Goal: Use online tool/utility: Use online tool/utility

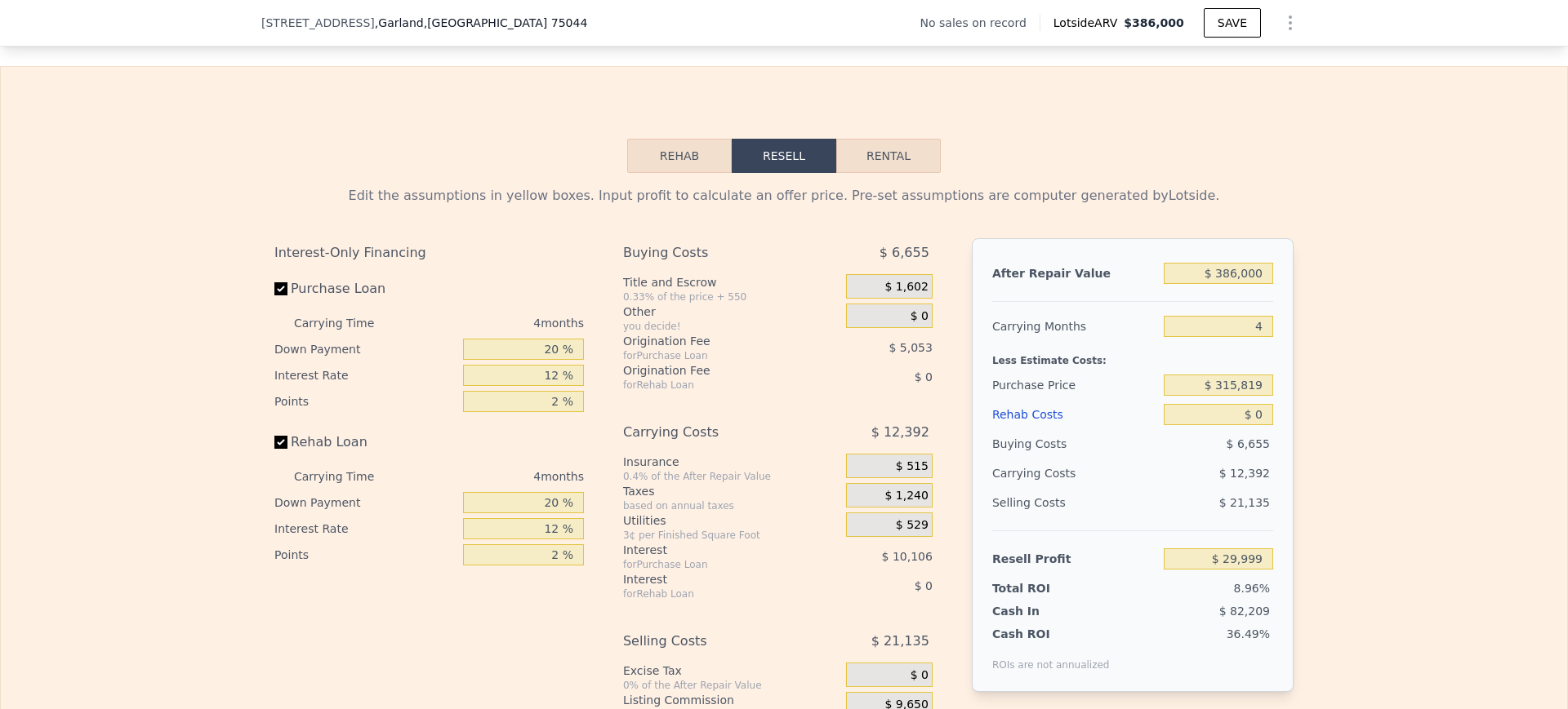
scroll to position [2222, 0]
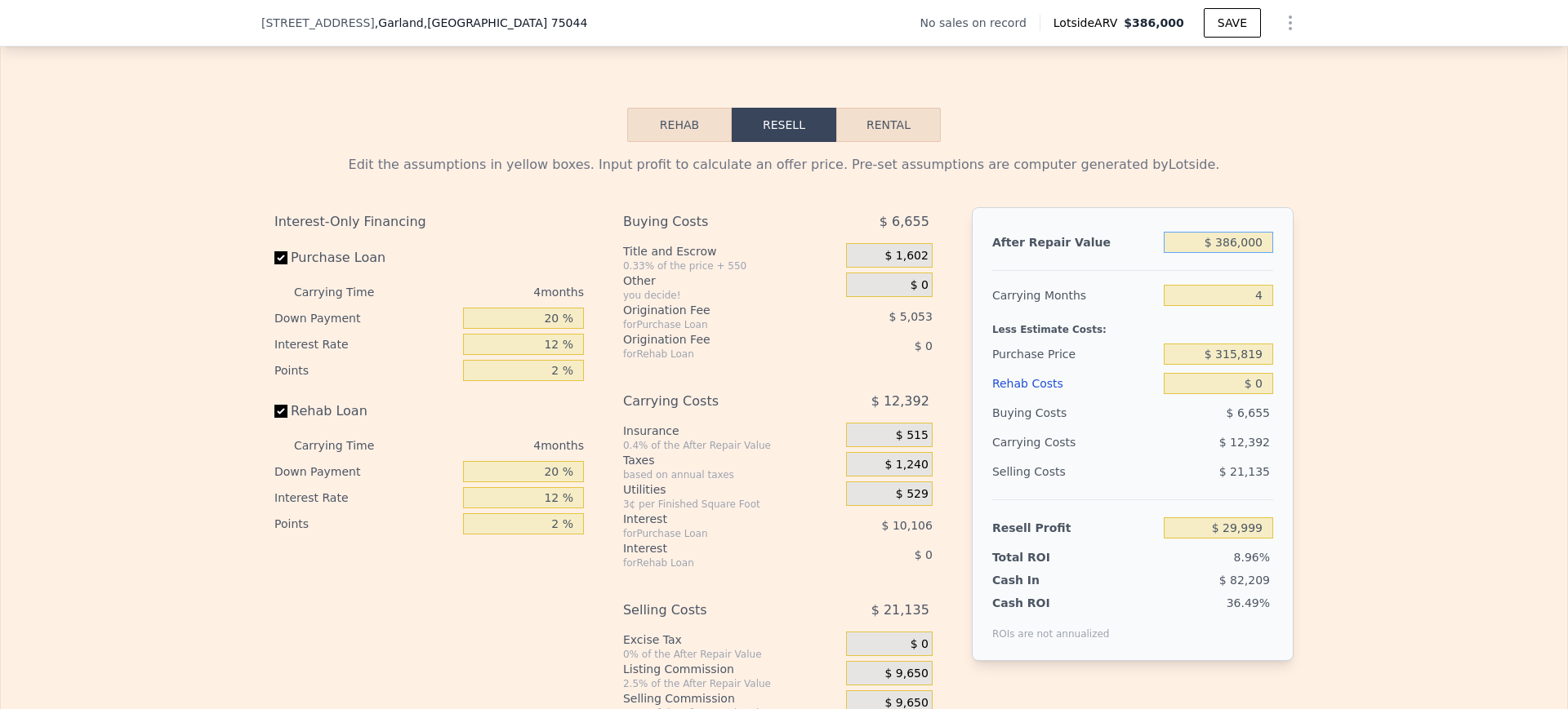
drag, startPoint x: 1200, startPoint y: 276, endPoint x: 1464, endPoint y: 245, distance: 265.8
click at [1464, 245] on div "Edit the assumptions in yellow boxes. Input profit to calculate an offer price.…" at bounding box center [784, 445] width 1566 height 607
type input "$ 345,000"
type input "-$ 8,760"
type input "$ 345,000"
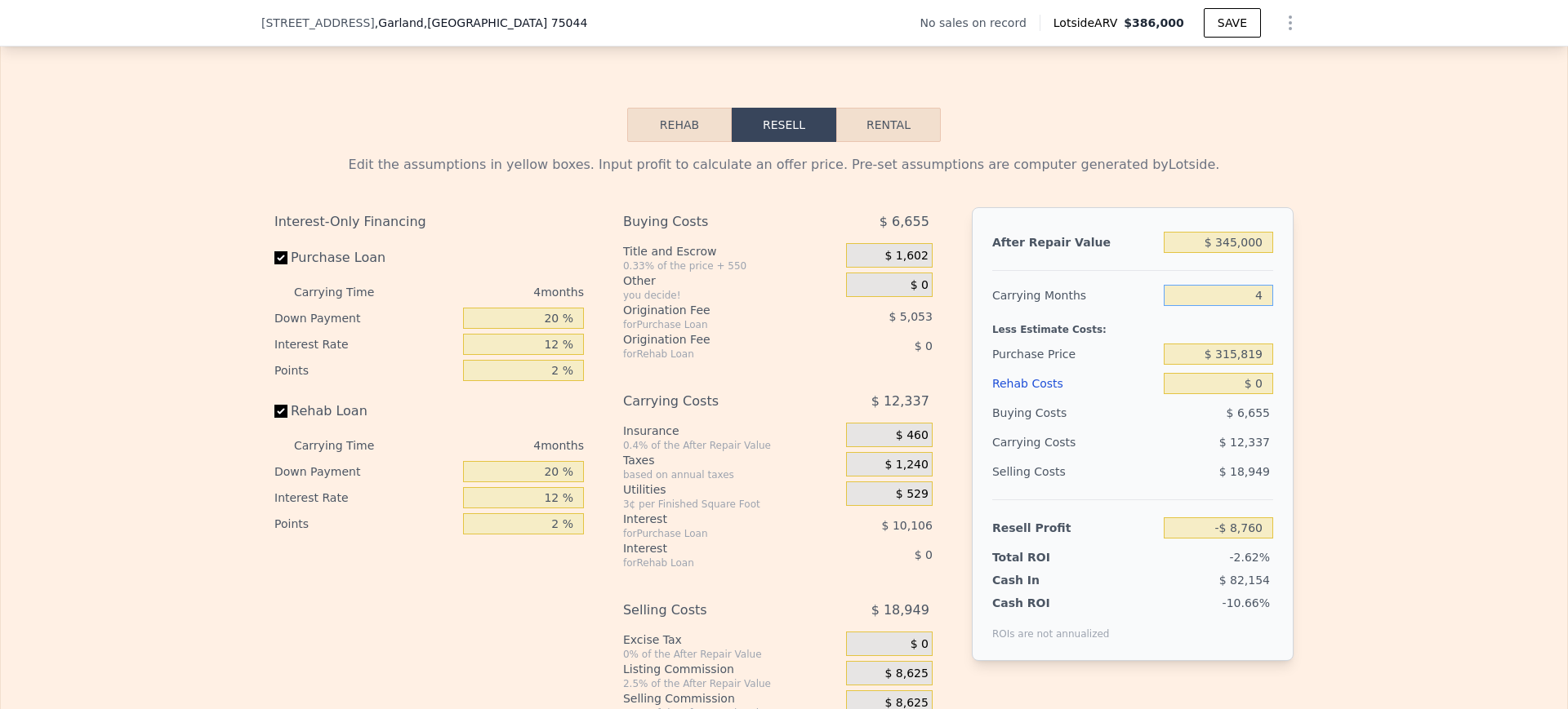
drag, startPoint x: 1238, startPoint y: 328, endPoint x: 1485, endPoint y: 317, distance: 247.2
click at [1485, 317] on div "Edit the assumptions in yellow boxes. Input profit to calculate an offer price.…" at bounding box center [784, 445] width 1566 height 607
type input "6"
type input "-$ 14,929"
type input "6"
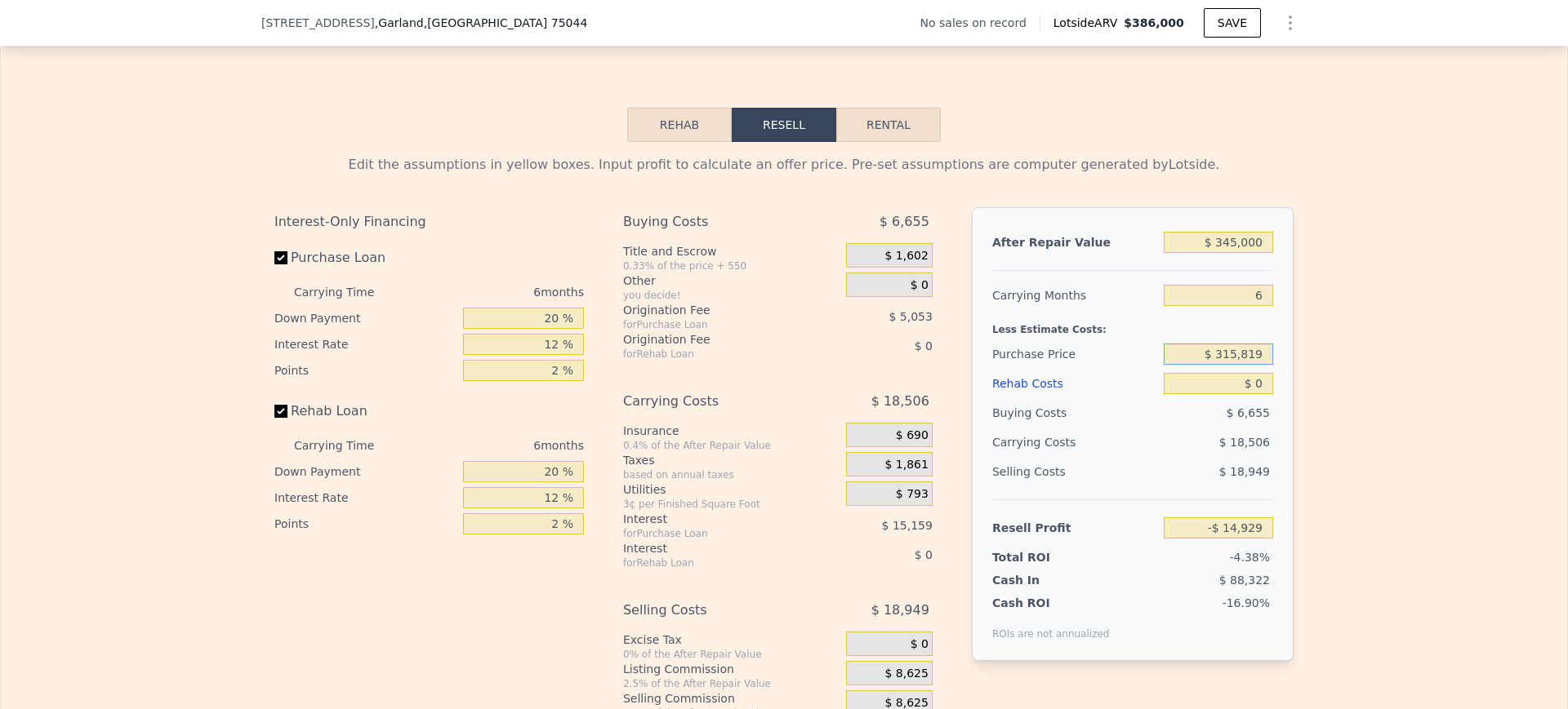
drag, startPoint x: 1187, startPoint y: 385, endPoint x: 1464, endPoint y: 367, distance: 277.6
click at [1464, 367] on div "Edit the assumptions in yellow boxes. Input profit to calculate an offer price.…" at bounding box center [784, 445] width 1566 height 607
type input "$ 386,000"
type input "4"
type input "$ 29,999"
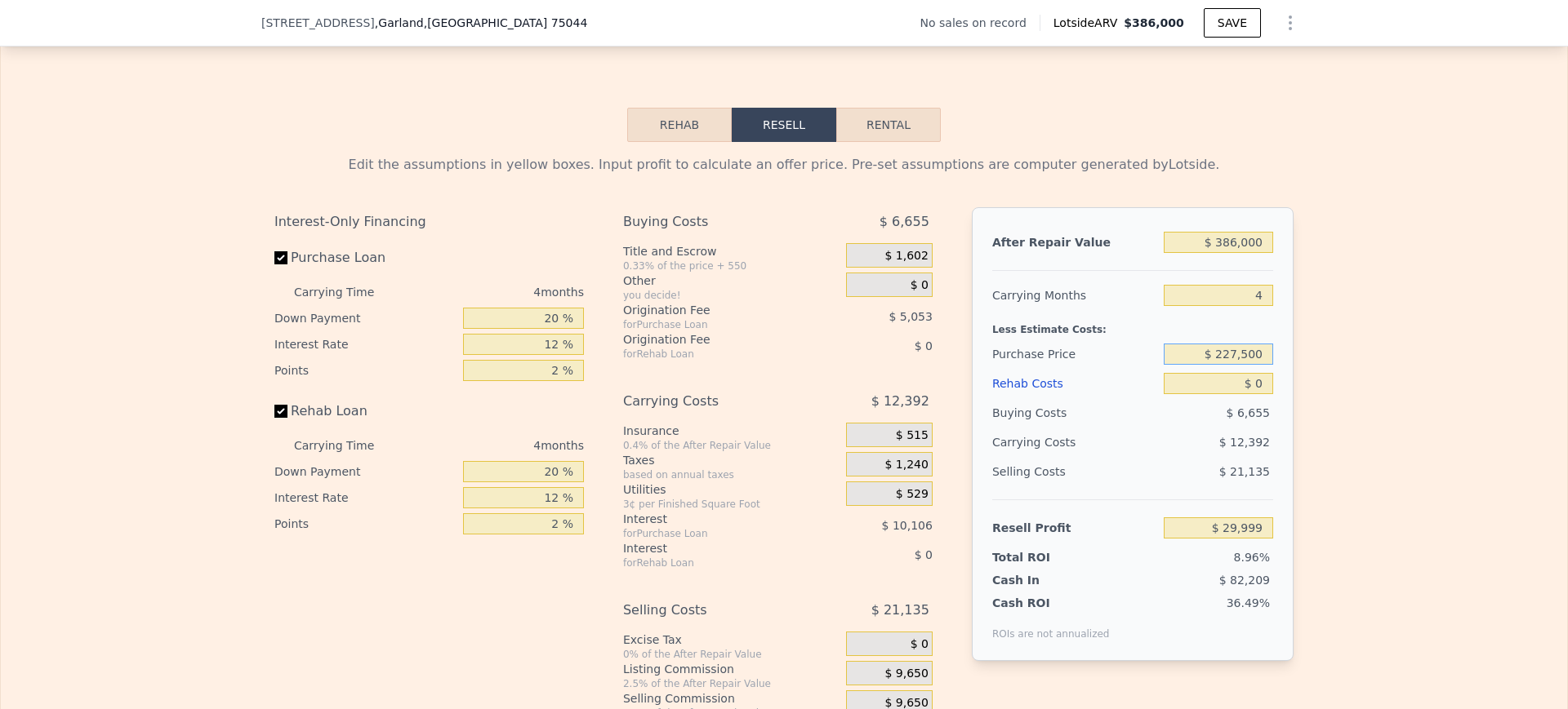
type input "$ 227,500"
click at [1293, 387] on div "Edit the assumptions in yellow boxes. Input profit to calculate an offer price.…" at bounding box center [783, 445] width 1045 height 607
type input "$ 122,853"
drag, startPoint x: 1221, startPoint y: 414, endPoint x: 1316, endPoint y: 392, distance: 97.5
click at [1316, 392] on div "Edit the assumptions in yellow boxes. Input profit to calculate an offer price.…" at bounding box center [784, 445] width 1566 height 607
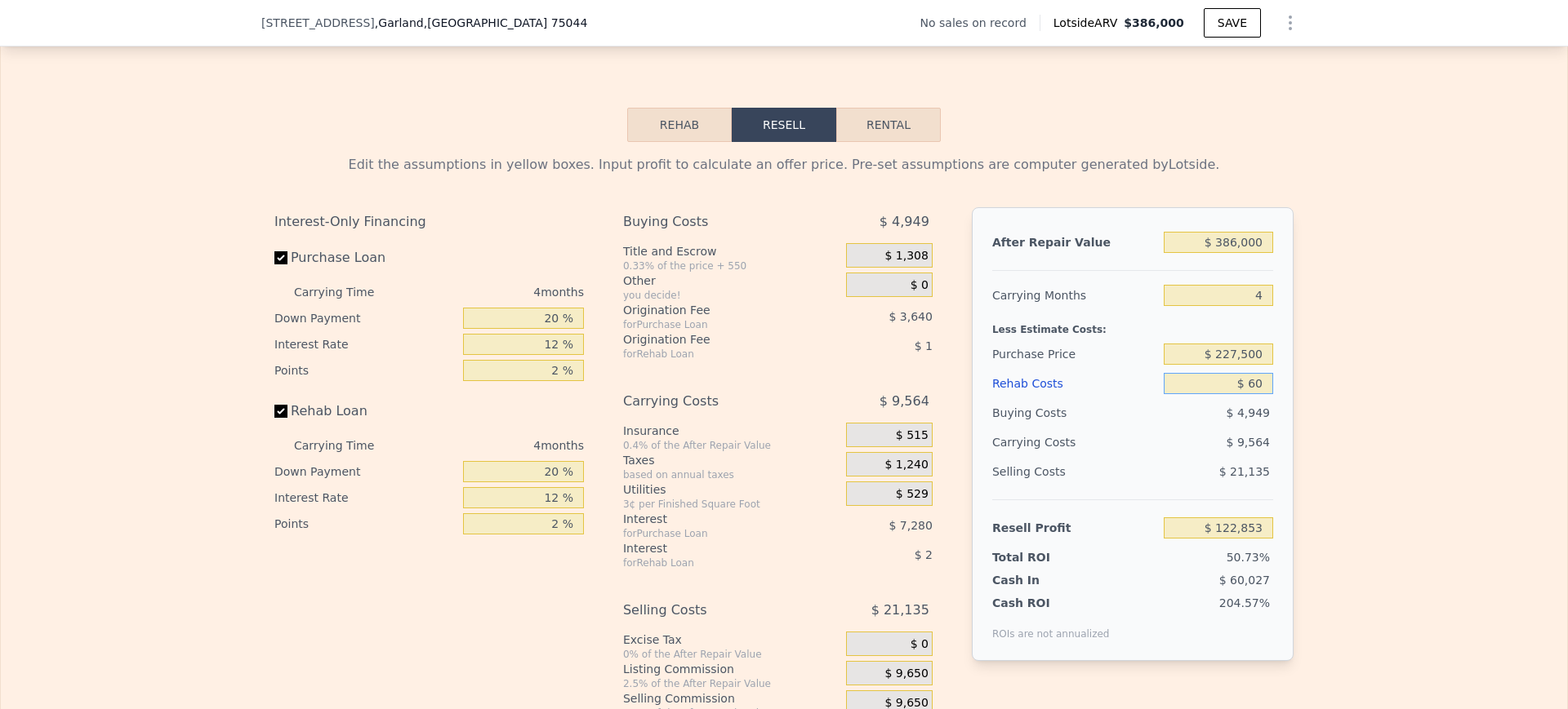
type input "$ 600"
type input "$ 122,223"
type input "$ 60,000"
type input "$ 59,973"
type input "$ 60,000"
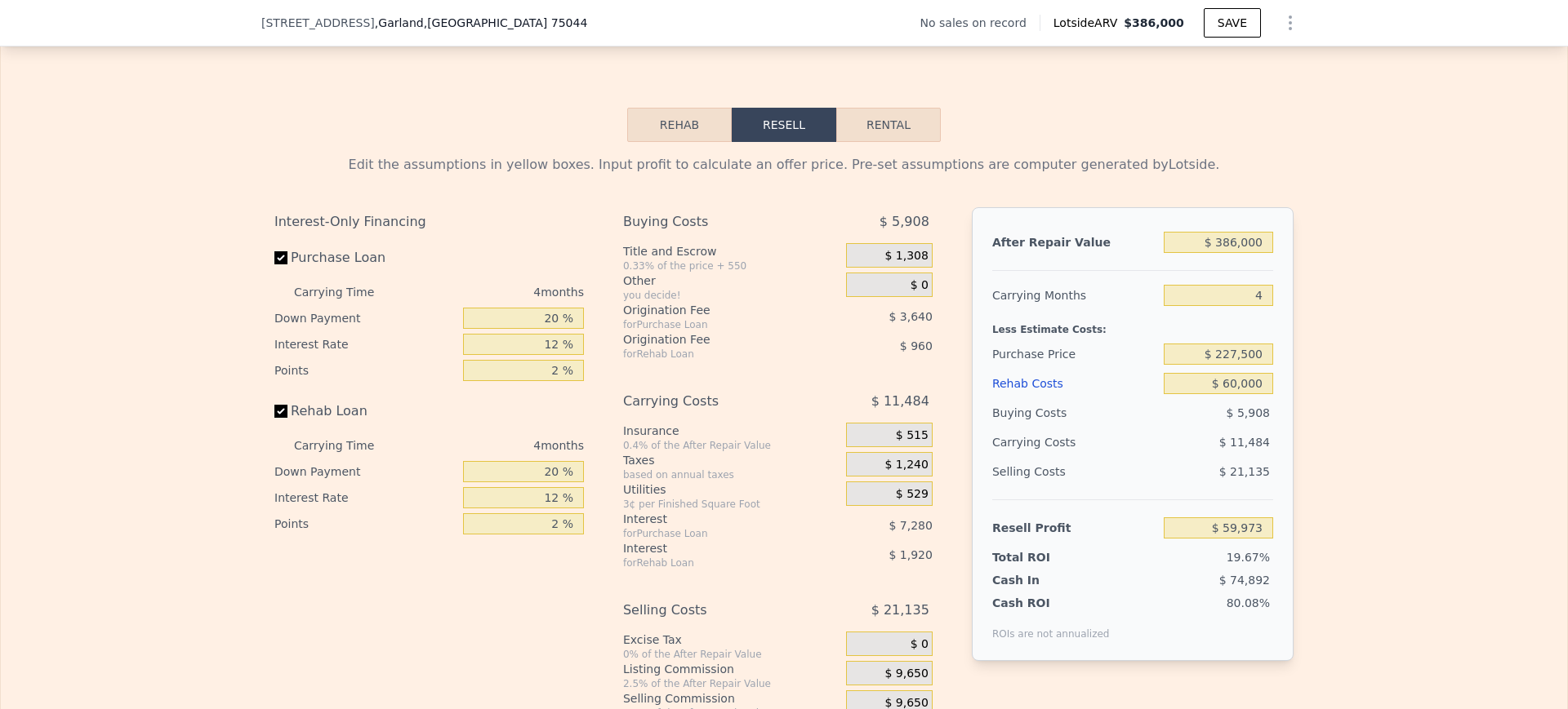
click at [1316, 392] on div "Edit the assumptions in yellow boxes. Input profit to calculate an offer price.…" at bounding box center [784, 445] width 1566 height 607
drag, startPoint x: 1242, startPoint y: 325, endPoint x: 1420, endPoint y: 313, distance: 178.4
click at [1420, 313] on div "Edit the assumptions in yellow boxes. Input profit to calculate an offer price.…" at bounding box center [784, 445] width 1566 height 607
type input "6"
type input "$ 54,231"
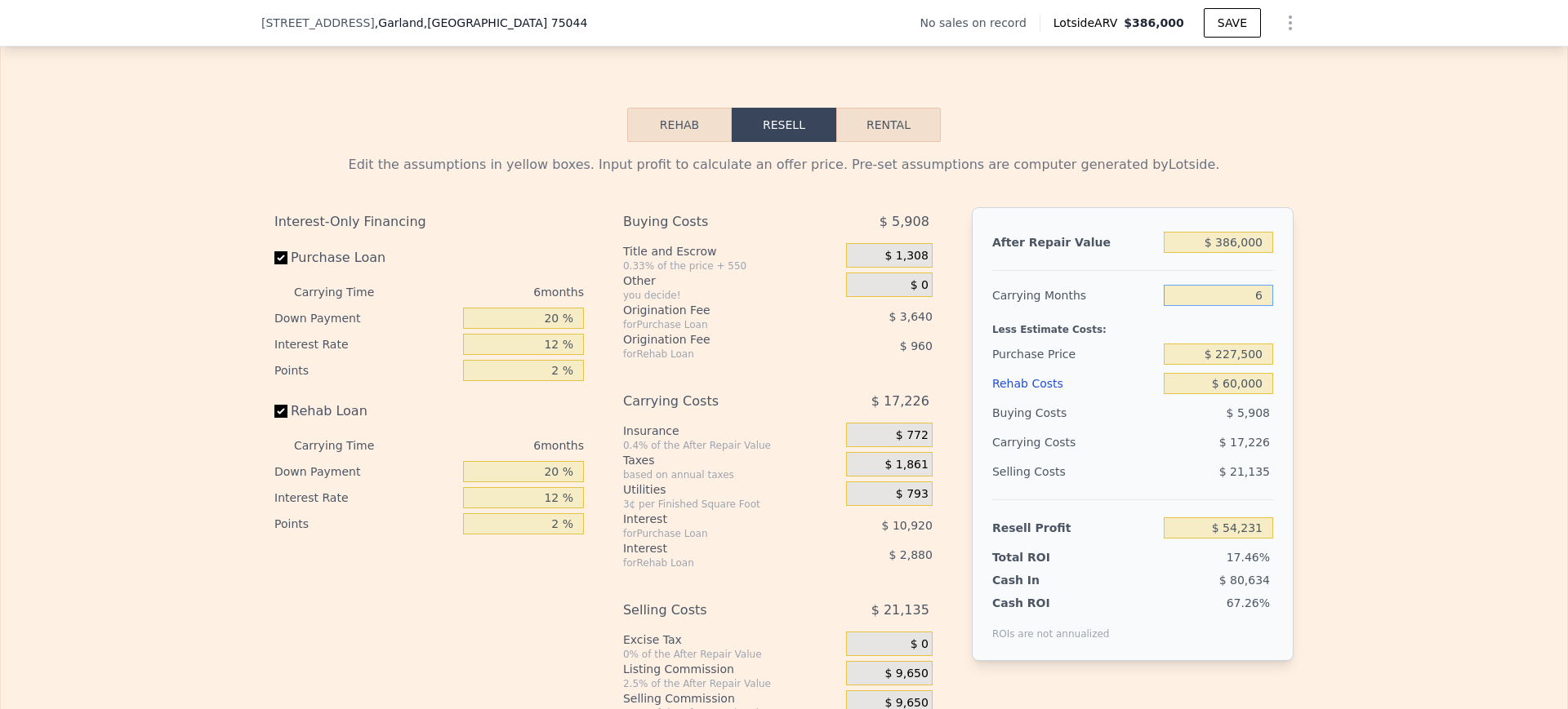
type input "6"
click at [1420, 313] on div "Edit the assumptions in yellow boxes. Input profit to calculate an offer price.…" at bounding box center [784, 445] width 1566 height 607
click at [536, 483] on input "20 %" at bounding box center [523, 471] width 121 height 21
drag, startPoint x: 536, startPoint y: 351, endPoint x: 585, endPoint y: 359, distance: 49.6
click at [585, 359] on div "Interest-Only Financing Purchase Loan Carrying Time 6 months Down Payment 20 % …" at bounding box center [436, 478] width 323 height 542
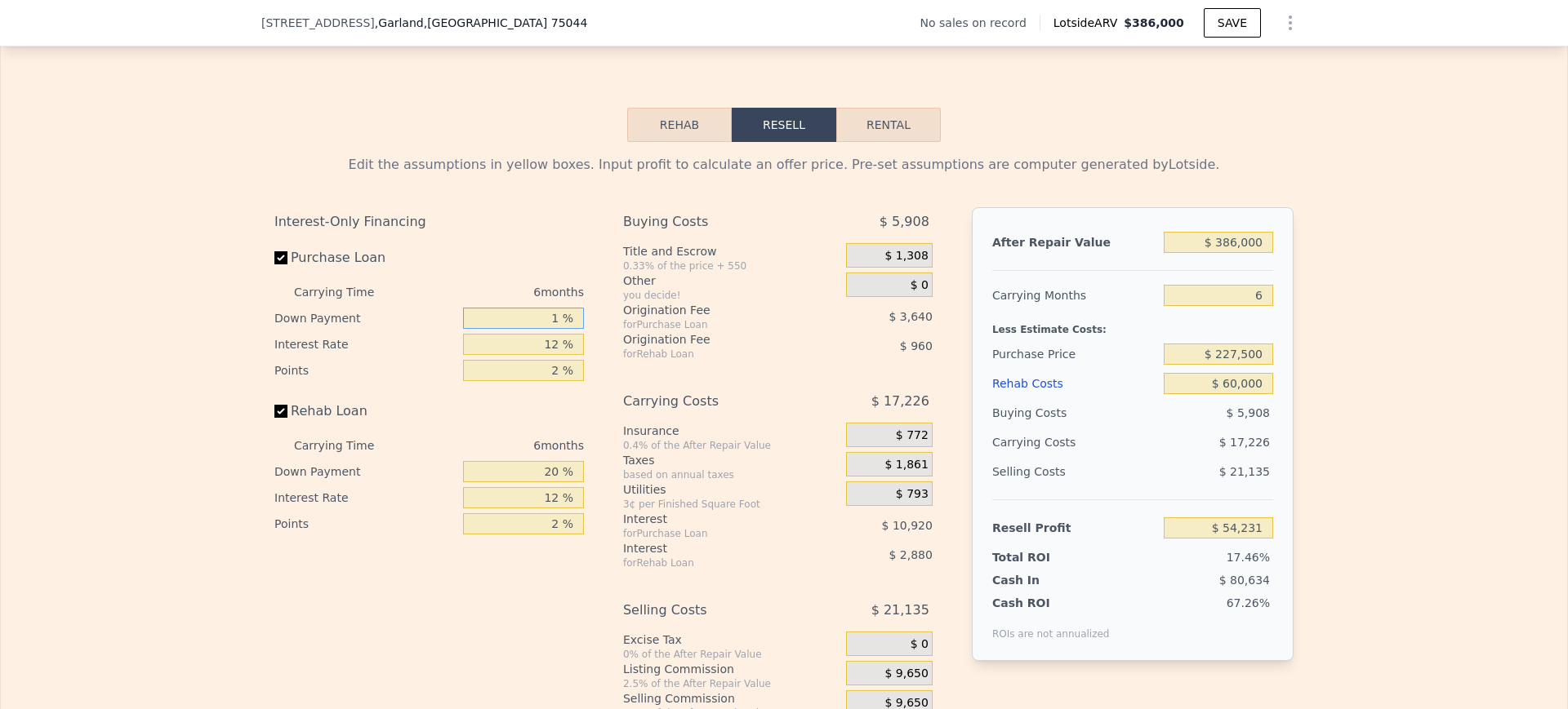
type input "10 %"
type input "$ 52,408"
type input "10 %"
click at [543, 236] on div "Interest-Only Financing" at bounding box center [429, 222] width 309 height 29
drag, startPoint x: 539, startPoint y: 494, endPoint x: 637, endPoint y: 505, distance: 98.6
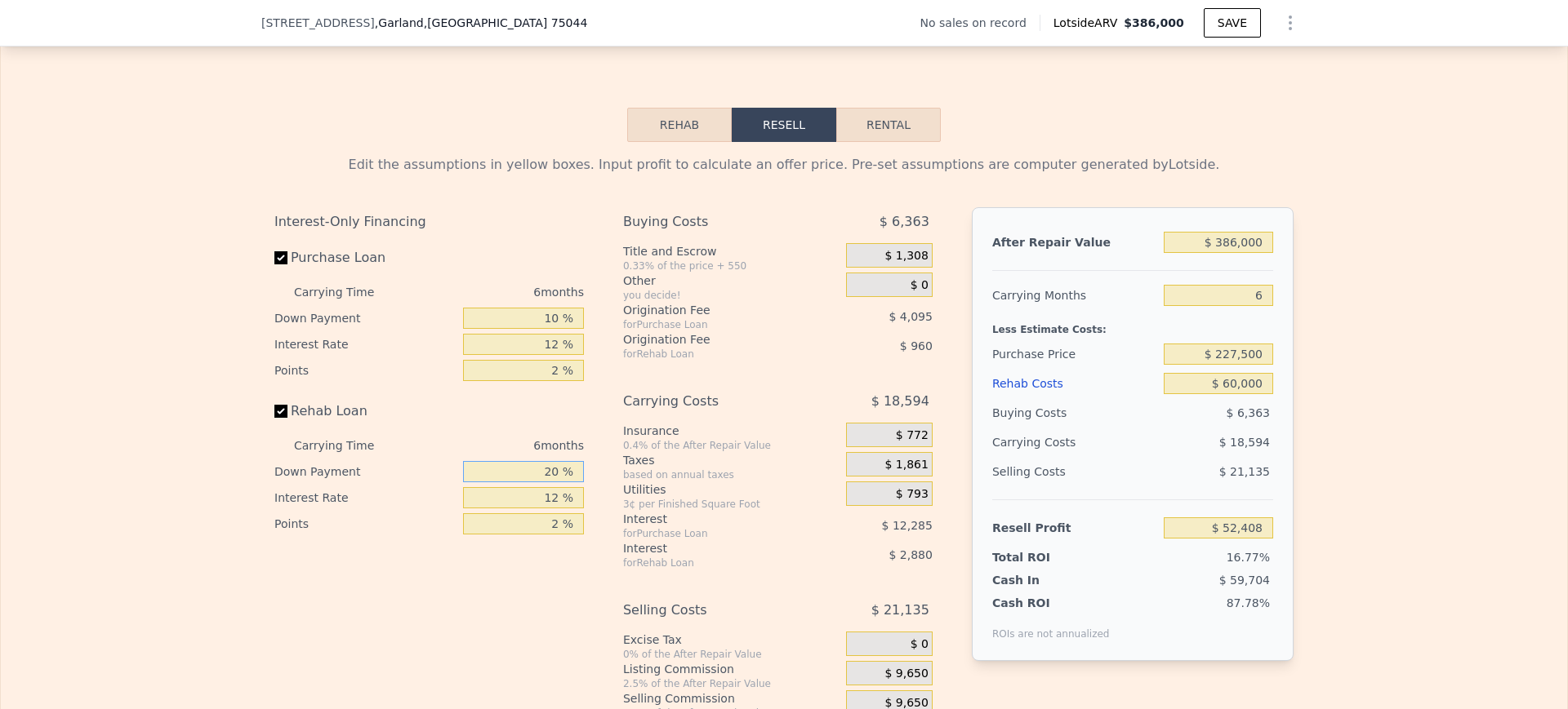
click at [637, 505] on div "Interest-Only Financing Purchase Loan Carrying Time 6 months Down Payment 10 % …" at bounding box center [784, 478] width 1020 height 542
type input "100 %"
type input "$ 56,248"
type input "100 %"
click at [438, 426] on label "Rehab Loan" at bounding box center [366, 411] width 182 height 29
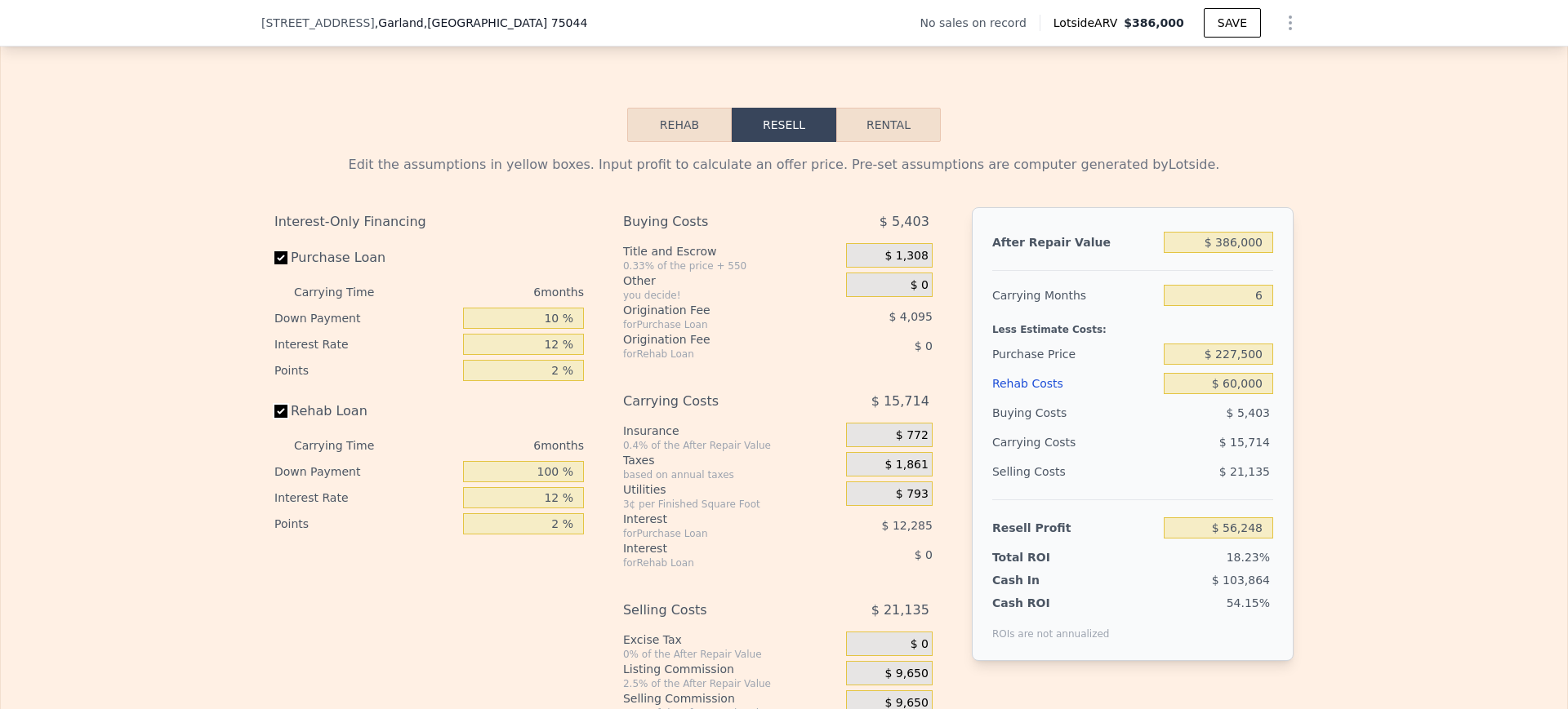
click at [287, 418] on input "Rehab Loan" at bounding box center [281, 411] width 13 height 13
checkbox input "false"
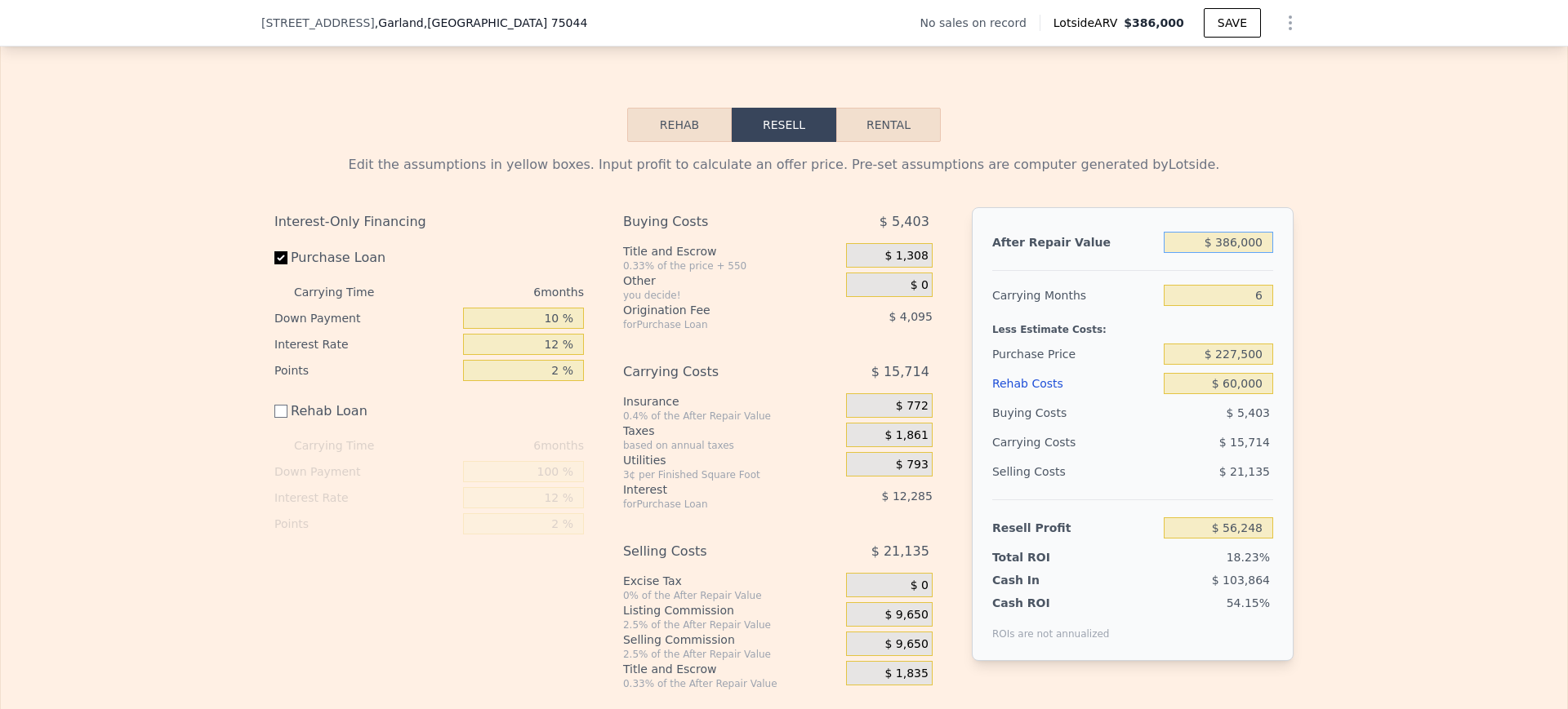
drag, startPoint x: 1205, startPoint y: 270, endPoint x: 1347, endPoint y: 241, distance: 144.9
click at [1347, 241] on div "Edit the assumptions in yellow boxes. Input profit to calculate an offer price.…" at bounding box center [784, 415] width 1566 height 548
type input "$ 345"
type input "-$ 308,070"
type input "$ 345,000"
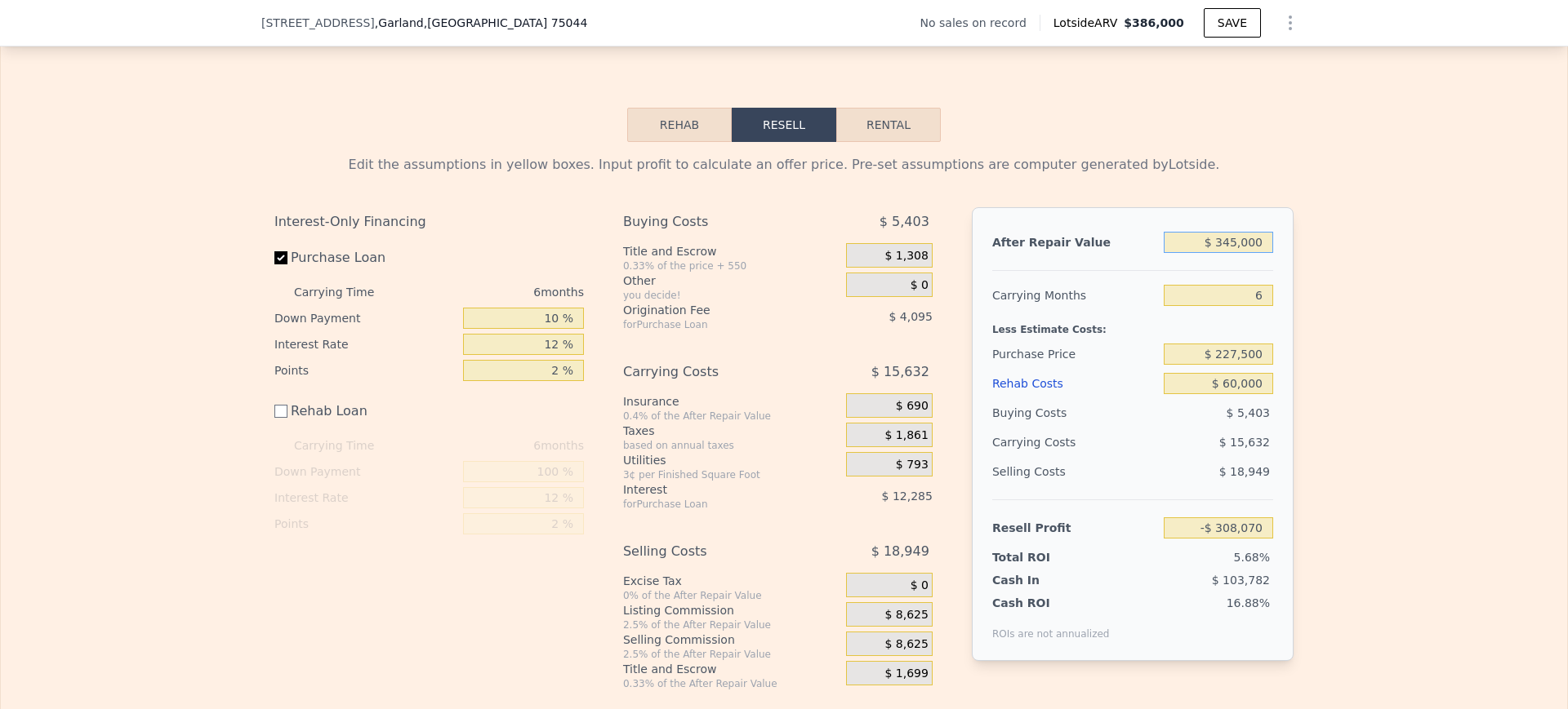
type input "$ 17,516"
type input "$ 345,000"
click at [1347, 241] on div "Edit the assumptions in yellow boxes. Input profit to calculate an offer price.…" at bounding box center [784, 415] width 1566 height 548
drag, startPoint x: 1201, startPoint y: 388, endPoint x: 1373, endPoint y: 365, distance: 173.5
click at [1373, 365] on div "Edit the assumptions in yellow boxes. Input profit to calculate an offer price.…" at bounding box center [784, 415] width 1566 height 548
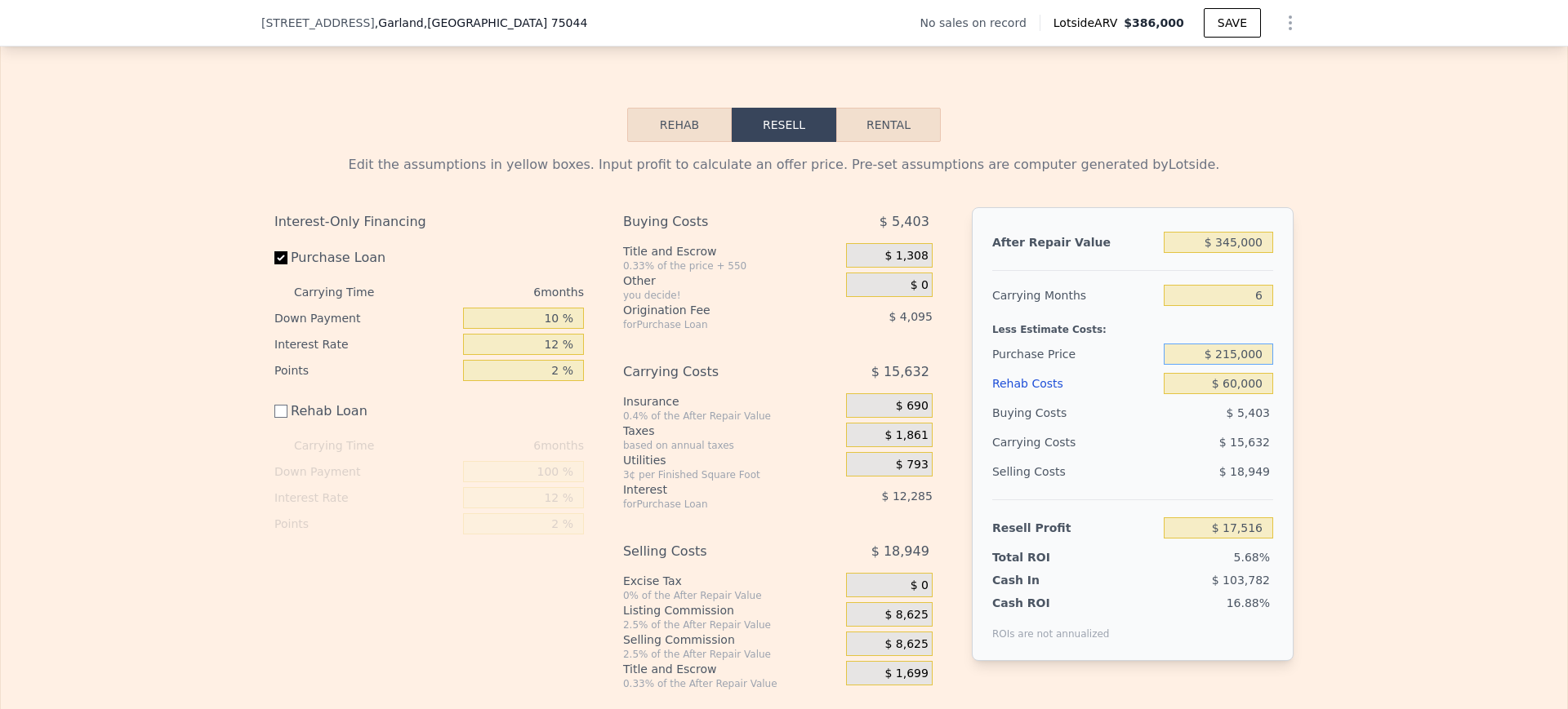
type input "$ 215,000"
click at [1373, 365] on div "Edit the assumptions in yellow boxes. Input profit to calculate an offer price.…" at bounding box center [784, 415] width 1566 height 548
type input "$ 30,961"
checkbox input "true"
type input "$ 386,000"
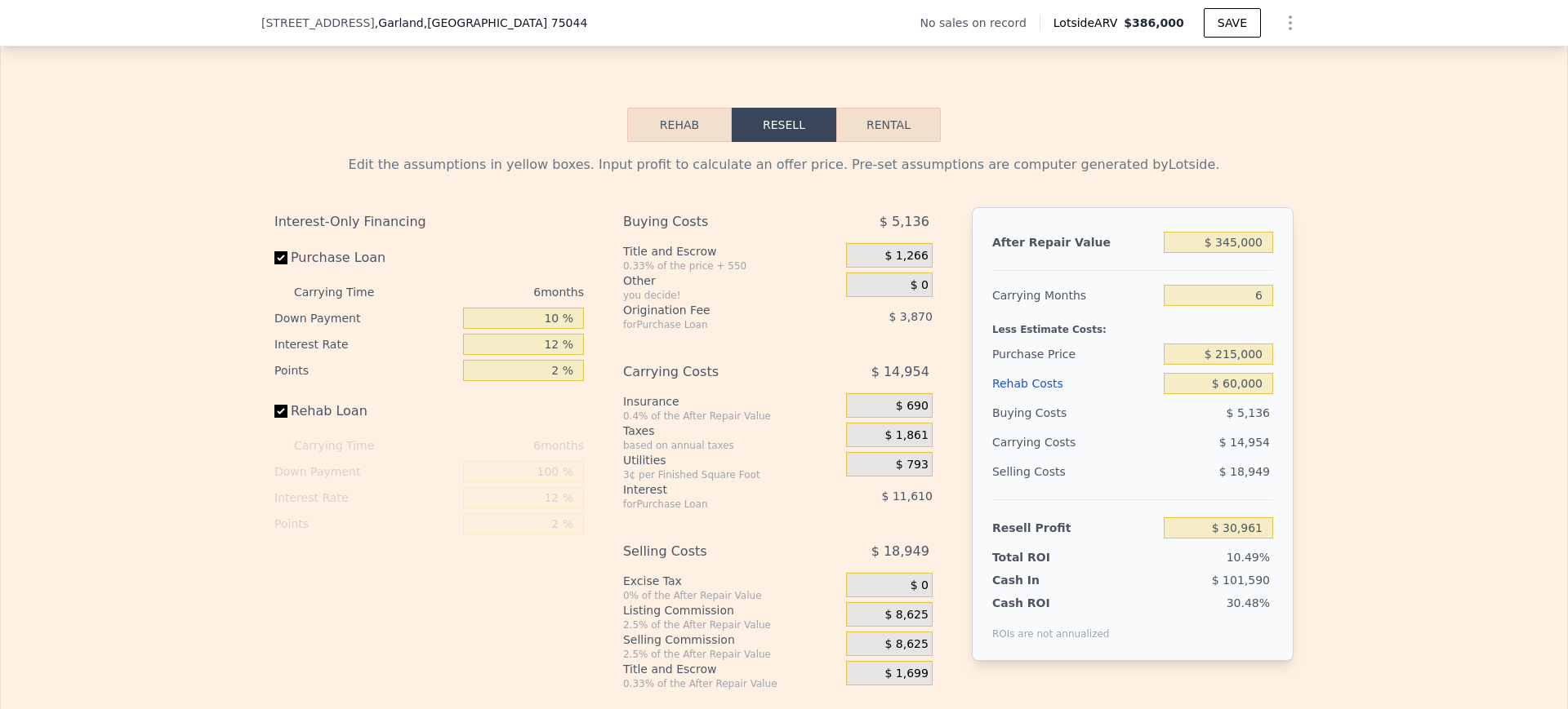
type input "4"
type input "$ 0"
type input "$ 29,999"
